Goal: Communication & Community: Connect with others

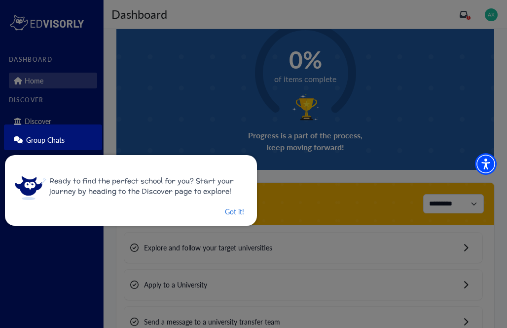
scroll to position [98, 0]
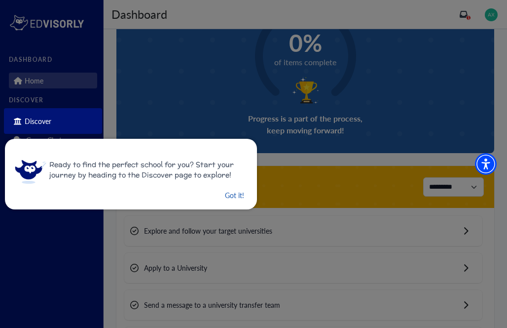
click at [225, 192] on button "Got it!" at bounding box center [234, 195] width 21 height 12
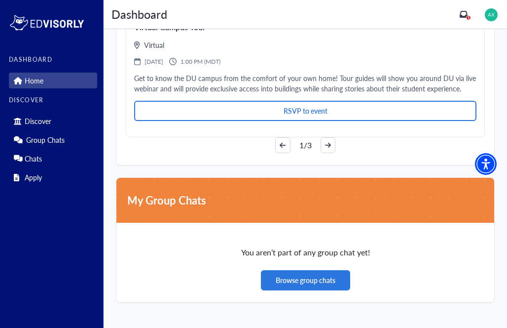
scroll to position [1493, 0]
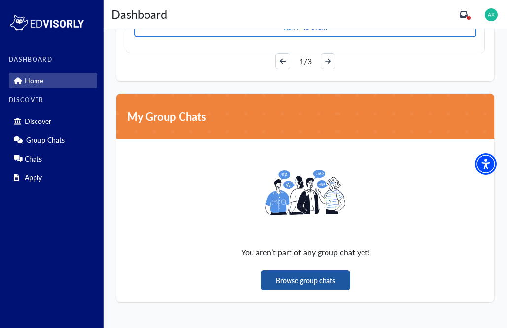
click at [296, 274] on button "Browse group chats" at bounding box center [305, 280] width 89 height 20
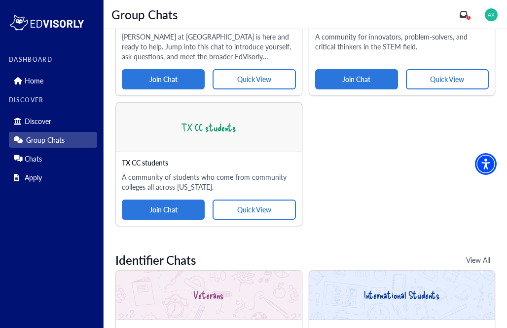
scroll to position [232, 0]
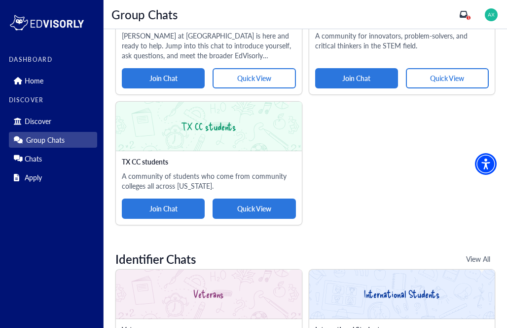
click at [266, 198] on button "Quick View" at bounding box center [254, 208] width 83 height 20
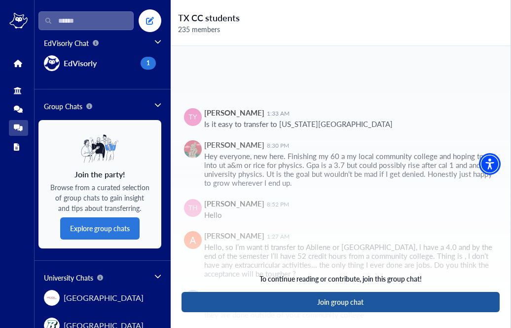
click at [343, 301] on button "Join group chat" at bounding box center [341, 302] width 318 height 20
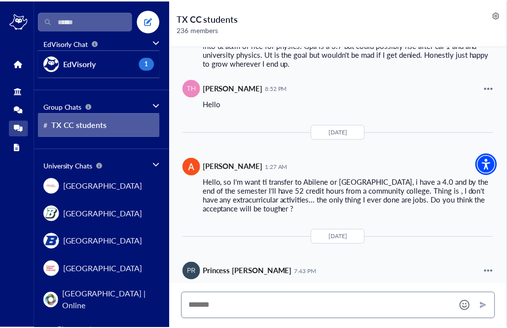
scroll to position [2061, 0]
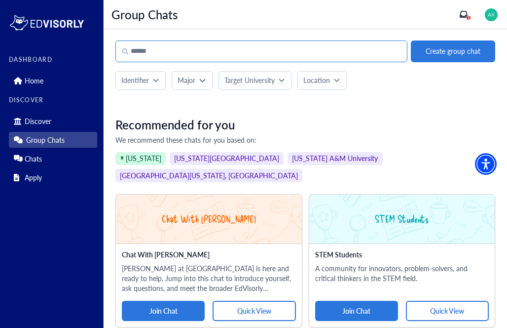
click at [308, 53] on input "Search" at bounding box center [261, 51] width 292 height 22
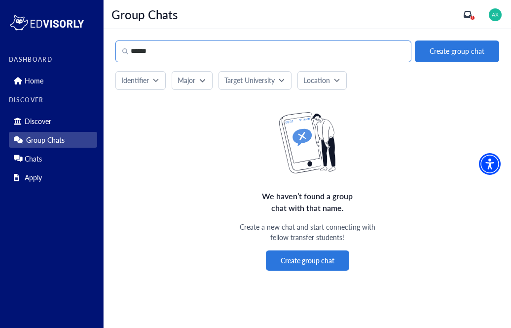
click at [140, 49] on input "******" at bounding box center [263, 51] width 296 height 22
click at [161, 49] on input "*******" at bounding box center [263, 51] width 296 height 22
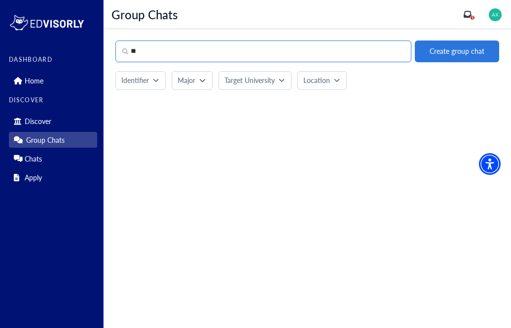
type input "*"
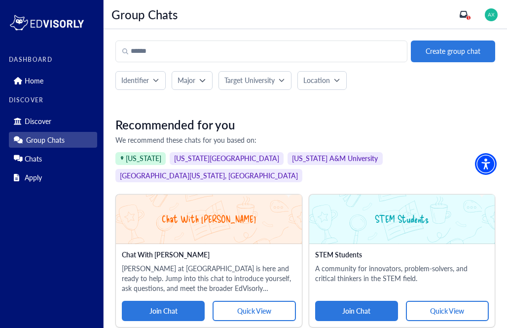
click at [197, 78] on div "Major" at bounding box center [189, 80] width 22 height 10
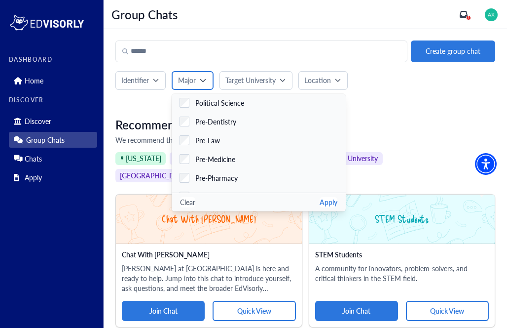
scroll to position [1689, 0]
click at [224, 151] on label "Pre-Medicine" at bounding box center [259, 158] width 174 height 19
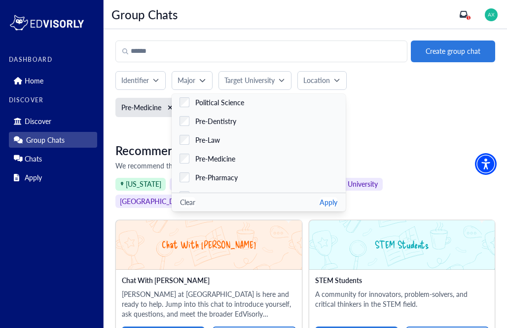
click at [321, 201] on button "Apply" at bounding box center [329, 202] width 18 height 10
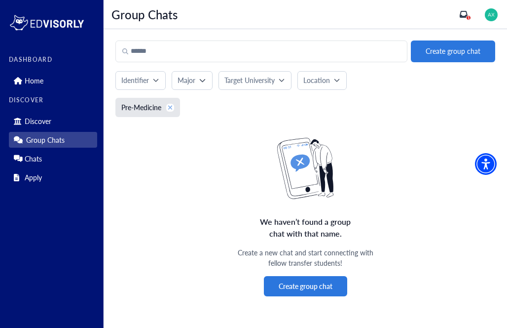
click at [170, 105] on icon "xmark" at bounding box center [170, 107] width 5 height 7
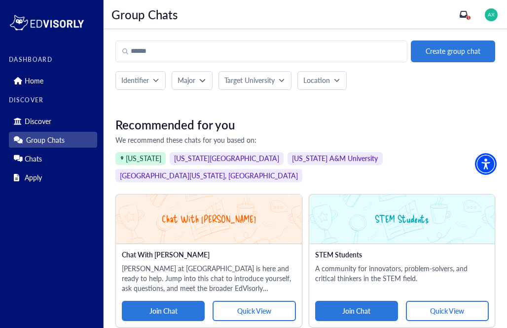
click at [264, 78] on p "Target University" at bounding box center [250, 80] width 50 height 10
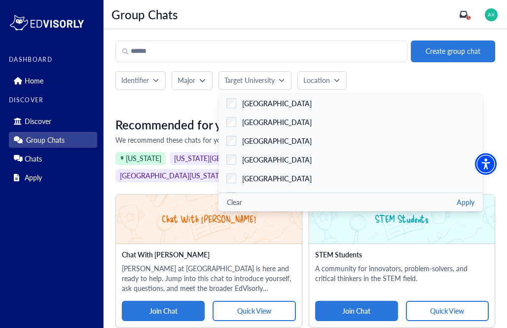
drag, startPoint x: 408, startPoint y: 68, endPoint x: 346, endPoint y: 73, distance: 61.9
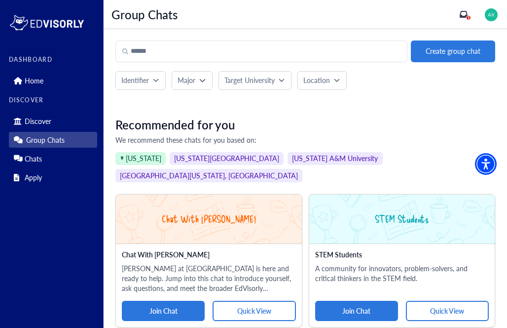
click at [148, 80] on p "Identifier" at bounding box center [135, 80] width 28 height 10
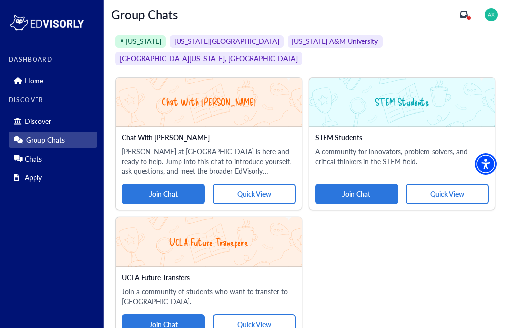
scroll to position [131, 0]
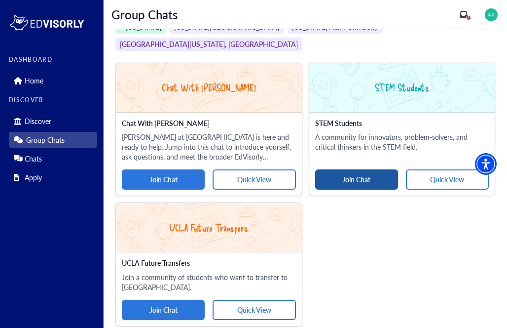
click at [346, 169] on button "Join Chat" at bounding box center [356, 179] width 83 height 20
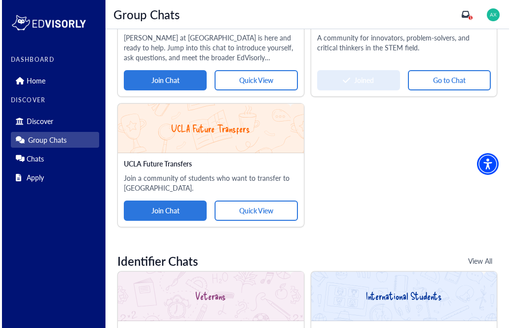
scroll to position [0, 0]
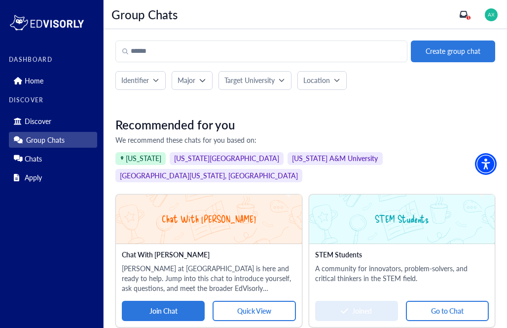
click at [198, 158] on span "[US_STATE][GEOGRAPHIC_DATA]" at bounding box center [227, 158] width 114 height 13
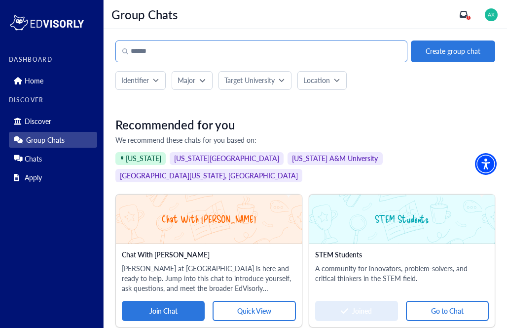
click at [239, 57] on input "Search" at bounding box center [261, 51] width 292 height 22
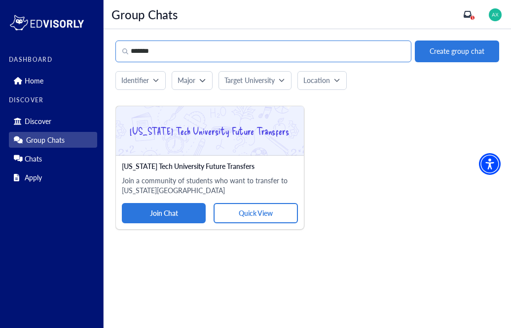
click at [239, 57] on input "*******" at bounding box center [263, 51] width 296 height 22
drag, startPoint x: 239, startPoint y: 54, endPoint x: 272, endPoint y: 47, distance: 33.8
click at [272, 47] on input "*******" at bounding box center [263, 51] width 296 height 22
type input "*****"
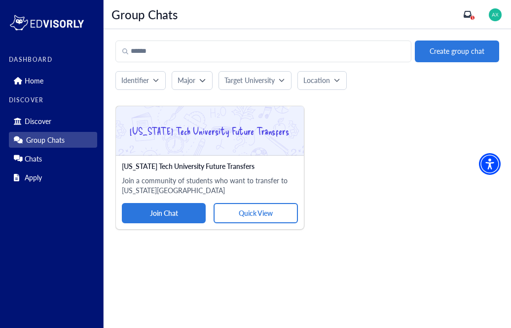
click at [263, 77] on p "Target University" at bounding box center [250, 80] width 50 height 10
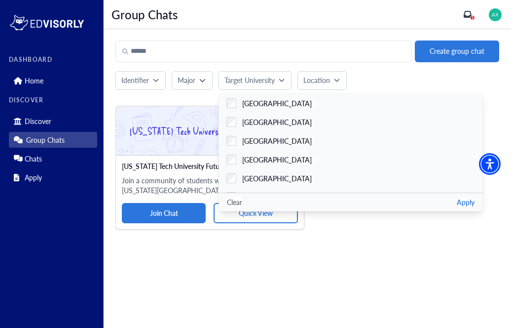
click at [314, 80] on p "Location" at bounding box center [316, 80] width 27 height 10
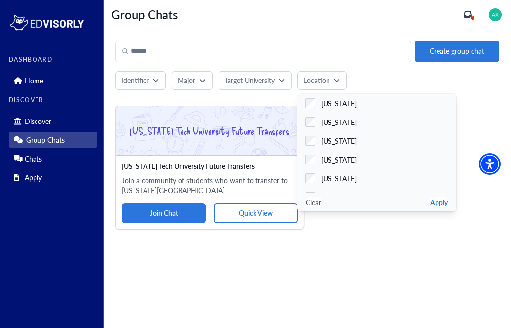
click at [146, 76] on p "Identifier" at bounding box center [135, 80] width 28 height 10
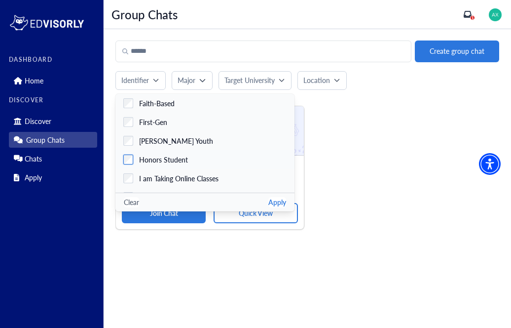
click at [173, 159] on span "Honors Student" at bounding box center [163, 159] width 49 height 10
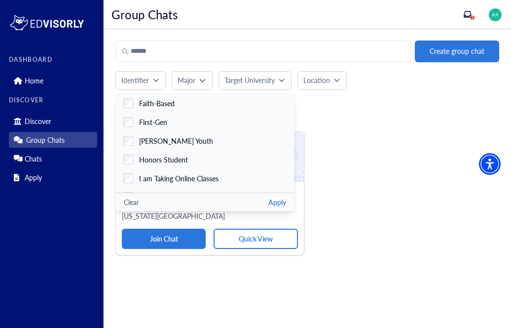
click at [392, 190] on div "[US_STATE] Tech University Future Transfers [US_STATE][GEOGRAPHIC_DATA] Future …" at bounding box center [304, 190] width 390 height 130
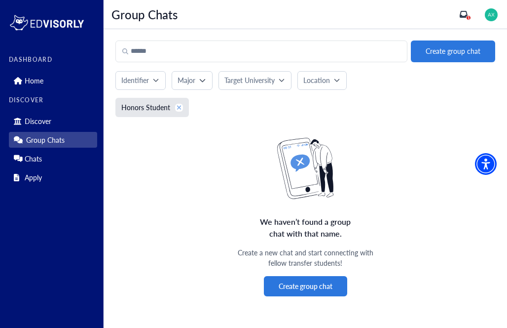
click at [175, 106] on button "xmark" at bounding box center [179, 108] width 8 height 8
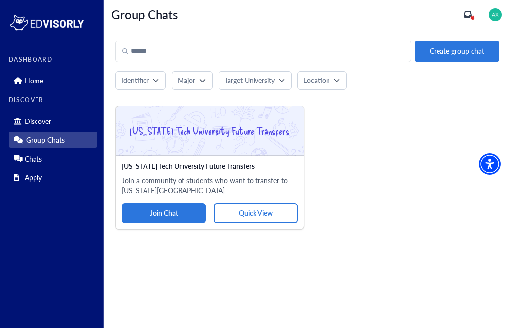
click at [144, 80] on p "Identifier" at bounding box center [135, 80] width 28 height 10
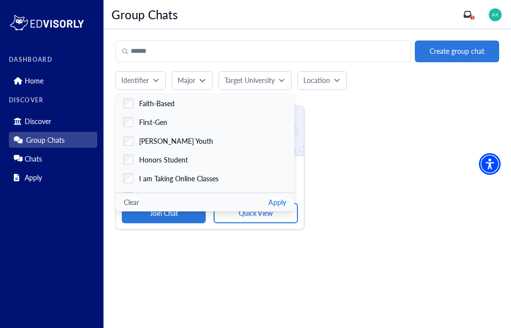
click at [346, 136] on div "[US_STATE] Tech University Future Transfers [US_STATE][GEOGRAPHIC_DATA] Future …" at bounding box center [304, 164] width 390 height 130
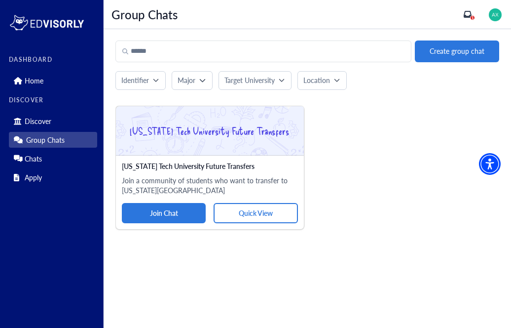
click at [234, 80] on p "Target University" at bounding box center [250, 80] width 50 height 10
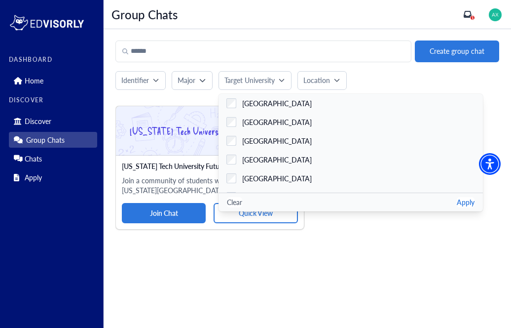
click at [198, 82] on div "Major" at bounding box center [189, 80] width 22 height 10
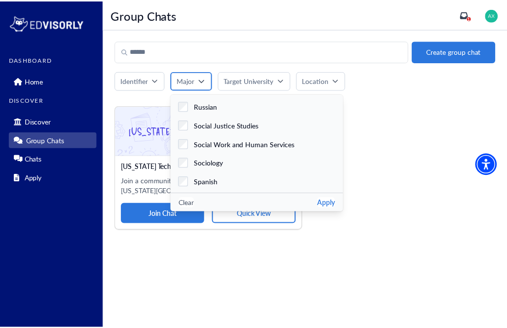
scroll to position [2002, 0]
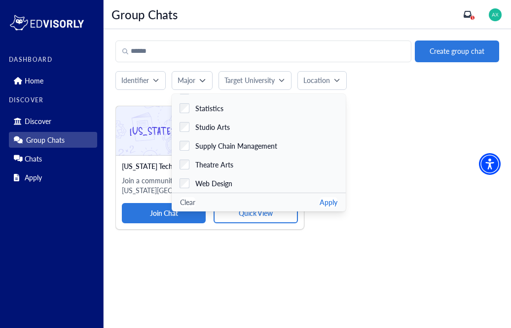
click at [321, 79] on p "Location" at bounding box center [316, 80] width 27 height 10
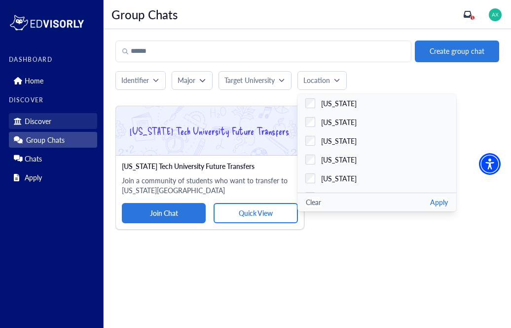
click at [46, 117] on p "Discover" at bounding box center [38, 121] width 27 height 8
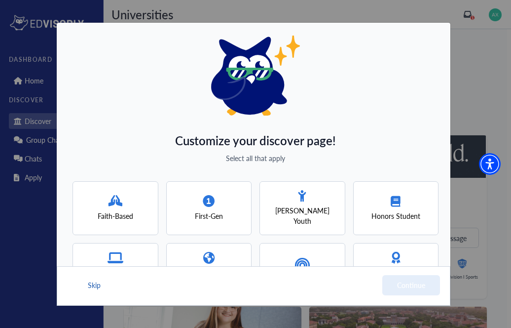
click at [98, 281] on button "Skip" at bounding box center [94, 285] width 15 height 20
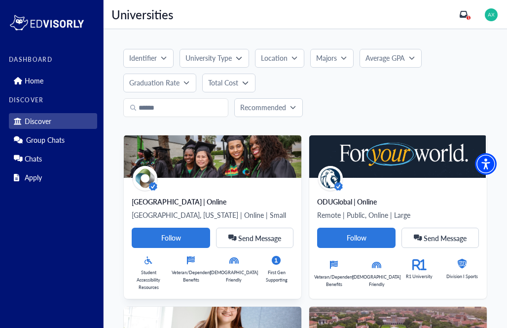
scroll to position [241, 0]
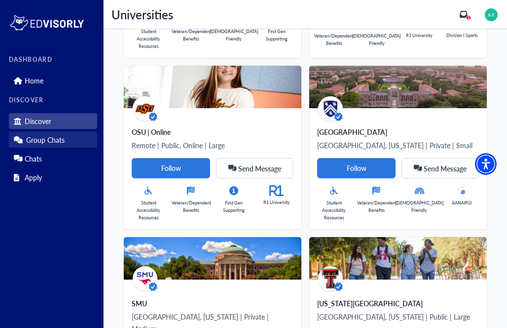
click at [48, 143] on p "Group Chats" at bounding box center [45, 140] width 38 height 8
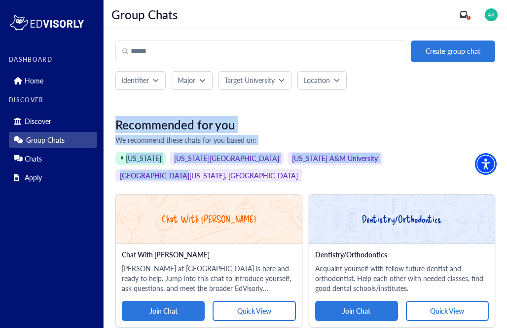
drag, startPoint x: 366, startPoint y: 158, endPoint x: 325, endPoint y: 79, distance: 88.9
click at [325, 79] on p "Location" at bounding box center [316, 80] width 27 height 10
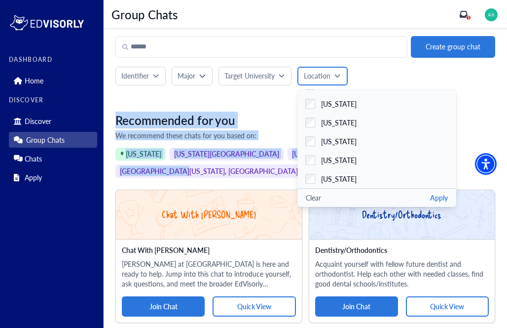
scroll to position [4, 0]
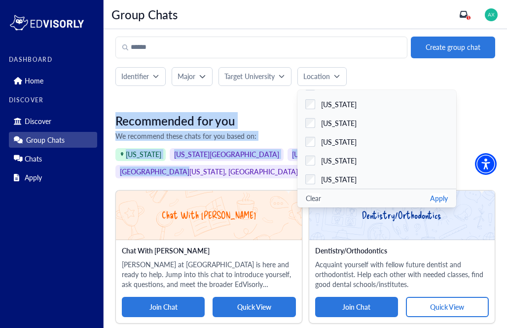
click at [250, 297] on button "Quick View" at bounding box center [254, 307] width 83 height 20
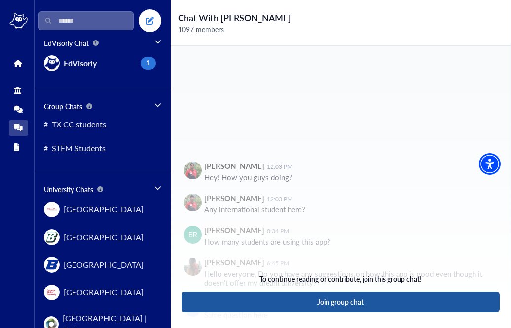
click at [285, 300] on button "Join group chat" at bounding box center [341, 302] width 318 height 20
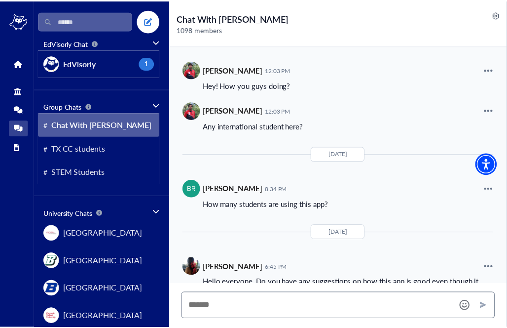
scroll to position [6937, 0]
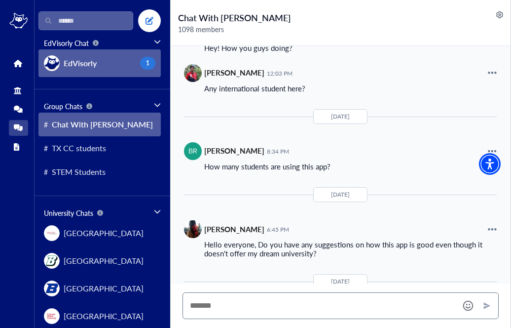
click at [123, 62] on button "EdVisorly 1" at bounding box center [99, 63] width 122 height 28
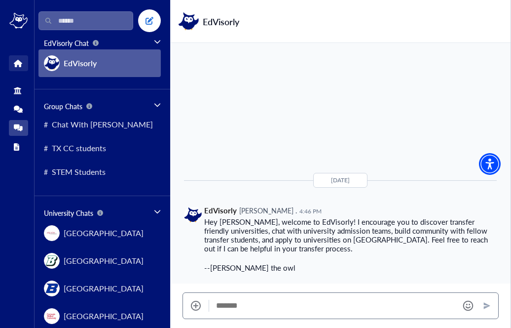
click at [21, 60] on icon at bounding box center [17, 63] width 7 height 7
